Goal: Task Accomplishment & Management: Manage account settings

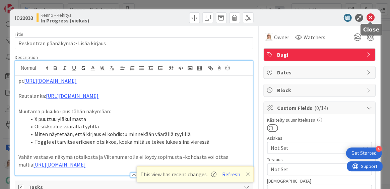
click at [369, 18] on icon at bounding box center [370, 18] width 8 height 8
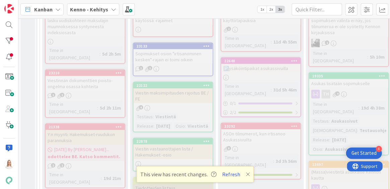
scroll to position [242, 0]
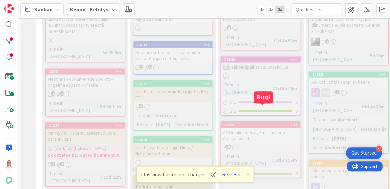
click at [262, 122] on div "23292" at bounding box center [262, 124] width 76 height 5
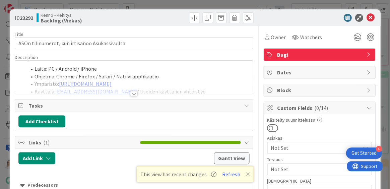
click at [133, 95] on div at bounding box center [133, 93] width 7 height 5
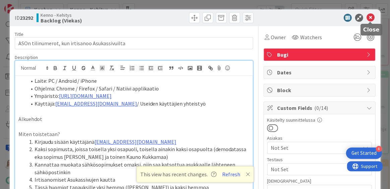
click at [368, 18] on icon at bounding box center [370, 18] width 8 height 8
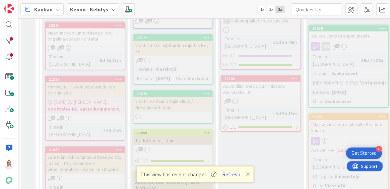
scroll to position [285, 0]
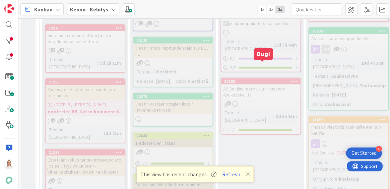
click at [267, 79] on div "23292" at bounding box center [262, 81] width 76 height 5
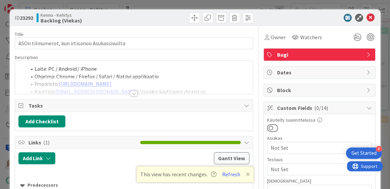
click at [135, 94] on div at bounding box center [133, 93] width 7 height 5
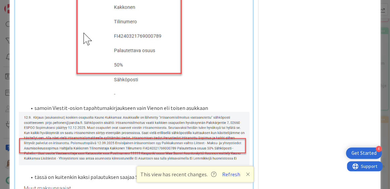
scroll to position [1169, 0]
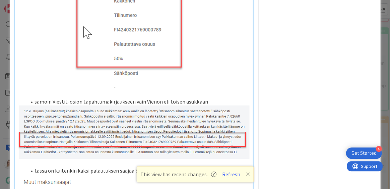
click at [246, 174] on icon at bounding box center [248, 173] width 4 height 5
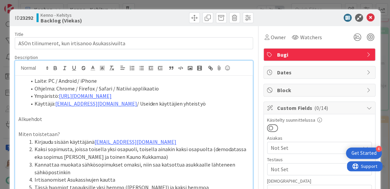
scroll to position [0, 0]
click at [370, 15] on icon at bounding box center [370, 18] width 8 height 8
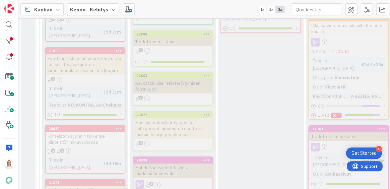
scroll to position [413, 0]
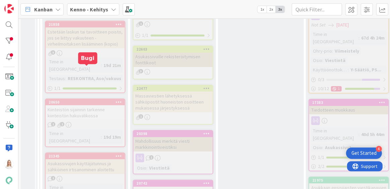
click at [82, 100] on div "20650" at bounding box center [87, 102] width 76 height 5
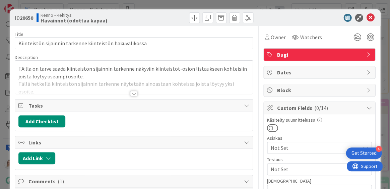
click at [134, 93] on div at bounding box center [133, 93] width 7 height 5
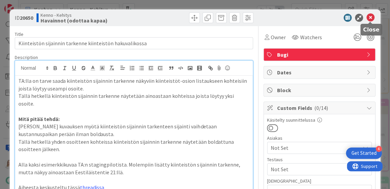
click at [371, 18] on icon at bounding box center [370, 18] width 8 height 8
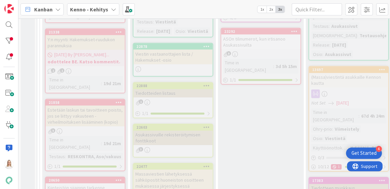
scroll to position [329, 0]
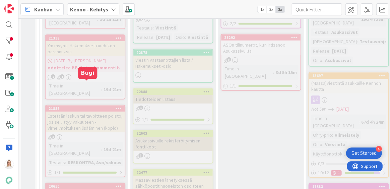
click at [83, 106] on div "21858" at bounding box center [87, 108] width 76 height 5
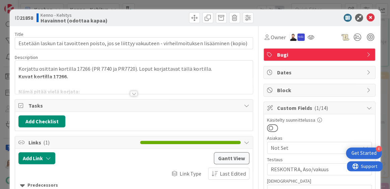
click at [134, 91] on div at bounding box center [133, 93] width 7 height 5
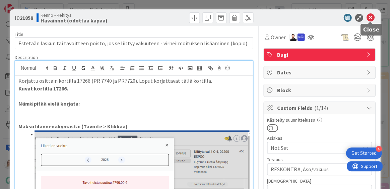
click at [369, 17] on icon at bounding box center [370, 18] width 8 height 8
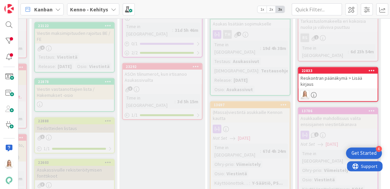
scroll to position [293, 98]
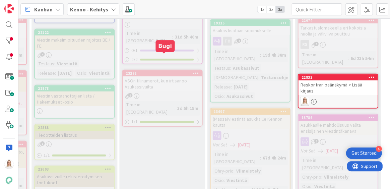
click at [171, 71] on div "23292" at bounding box center [164, 73] width 76 height 5
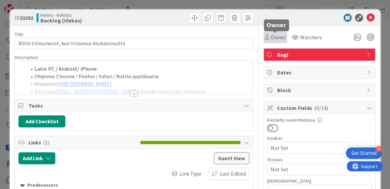
click at [276, 38] on span "Owner" at bounding box center [277, 37] width 15 height 8
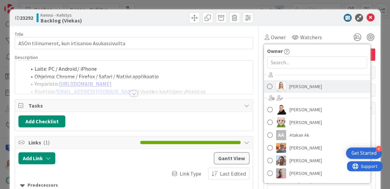
click at [287, 85] on link "[PERSON_NAME]" at bounding box center [316, 86] width 106 height 13
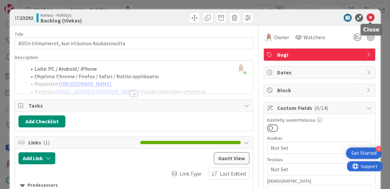
click at [369, 18] on icon at bounding box center [370, 18] width 8 height 8
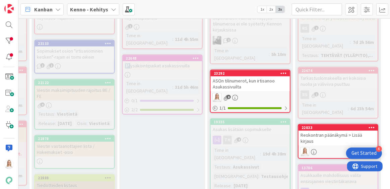
scroll to position [244, 98]
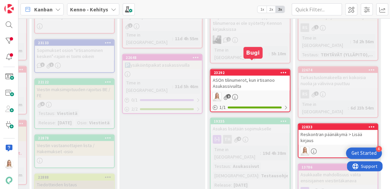
click at [247, 70] on div "23292" at bounding box center [251, 72] width 76 height 5
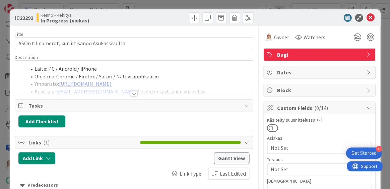
click at [134, 93] on div at bounding box center [133, 93] width 7 height 5
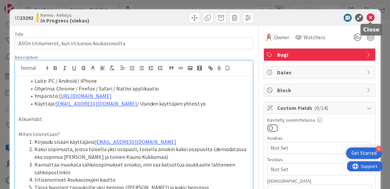
click at [371, 17] on icon at bounding box center [370, 18] width 8 height 8
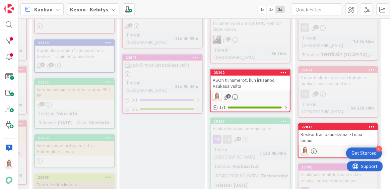
click at [245, 70] on div "23292" at bounding box center [251, 72] width 76 height 5
